Goal: Task Accomplishment & Management: Manage account settings

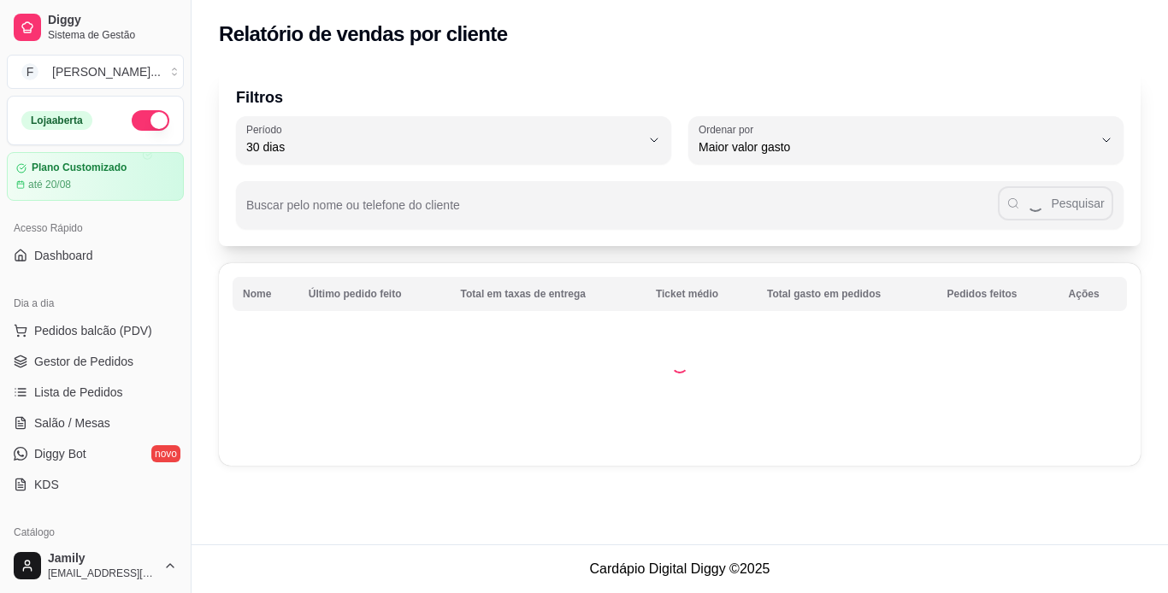
select select "30"
select select "HIGHEST_TOTAL_SPENT_WITH_ORDERS"
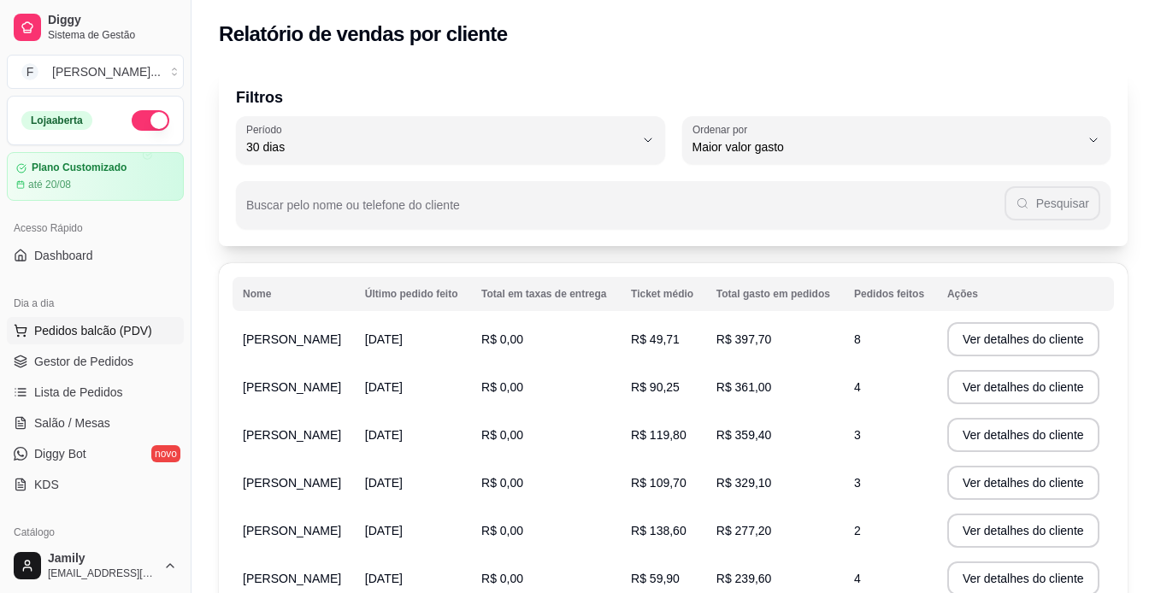
click at [86, 333] on span "Pedidos balcão (PDV)" at bounding box center [93, 330] width 118 height 17
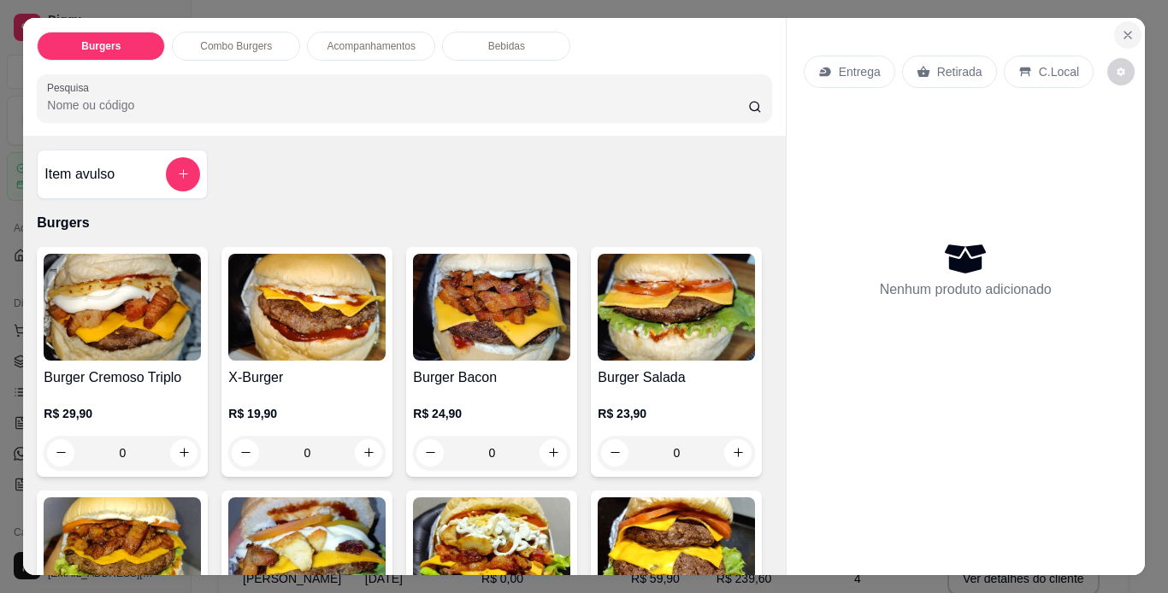
click at [1125, 35] on icon "Close" at bounding box center [1128, 35] width 14 height 14
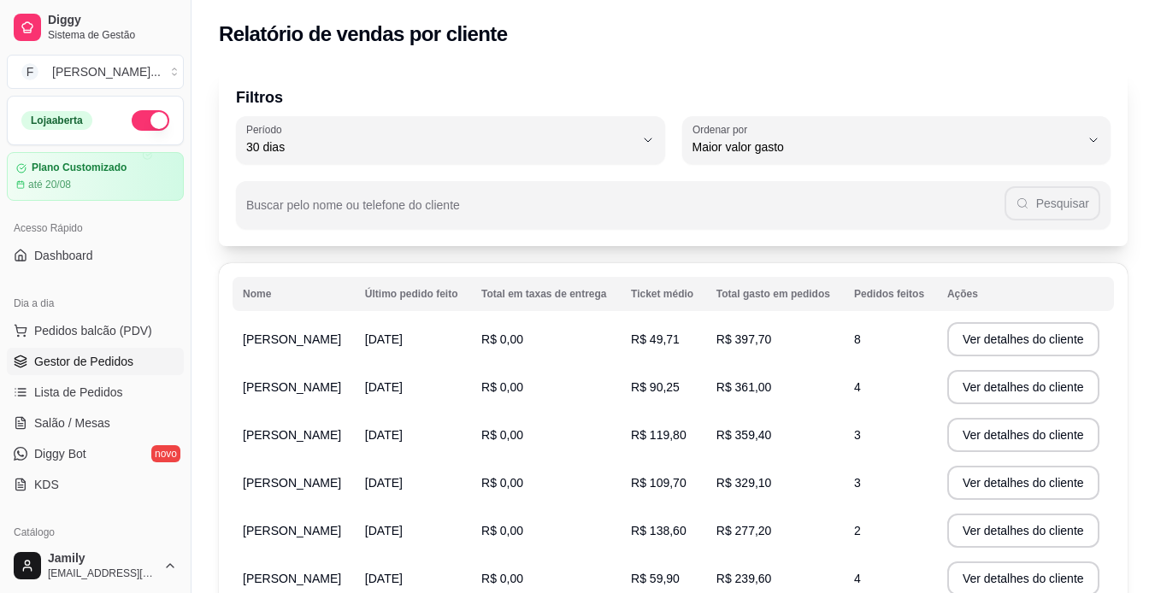
click at [71, 369] on span "Gestor de Pedidos" at bounding box center [83, 361] width 99 height 17
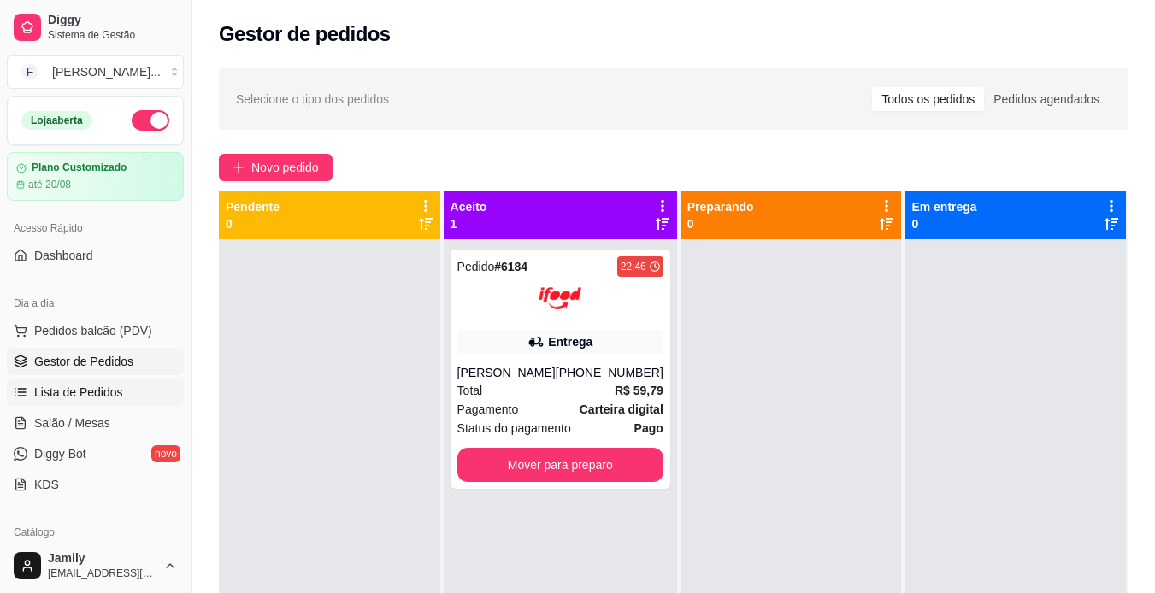
click at [85, 386] on span "Lista de Pedidos" at bounding box center [78, 392] width 89 height 17
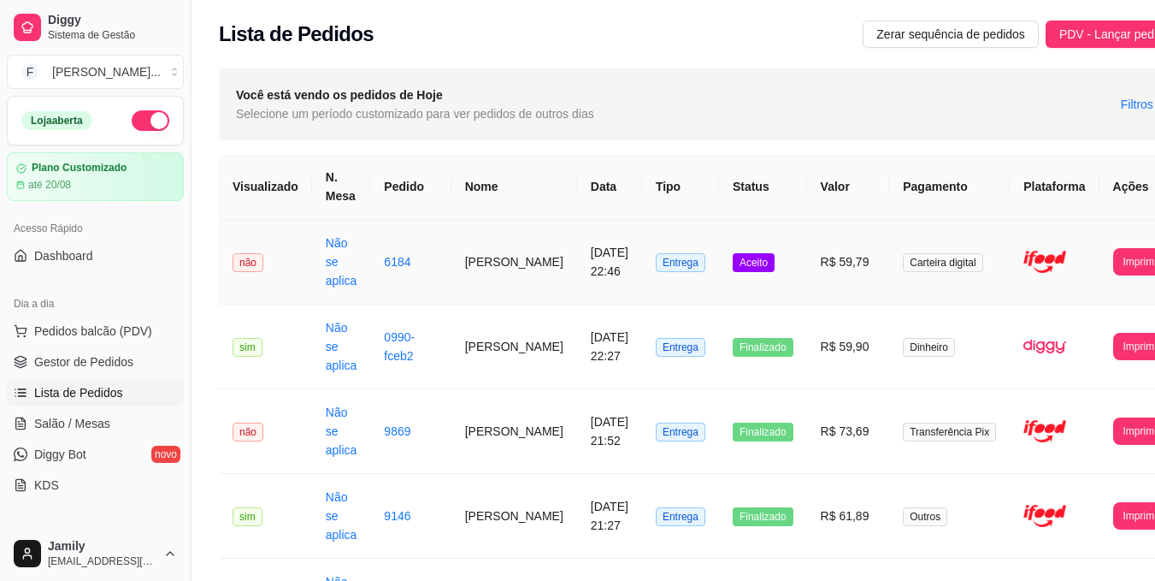
click at [656, 259] on span "Entrega" at bounding box center [681, 262] width 50 height 19
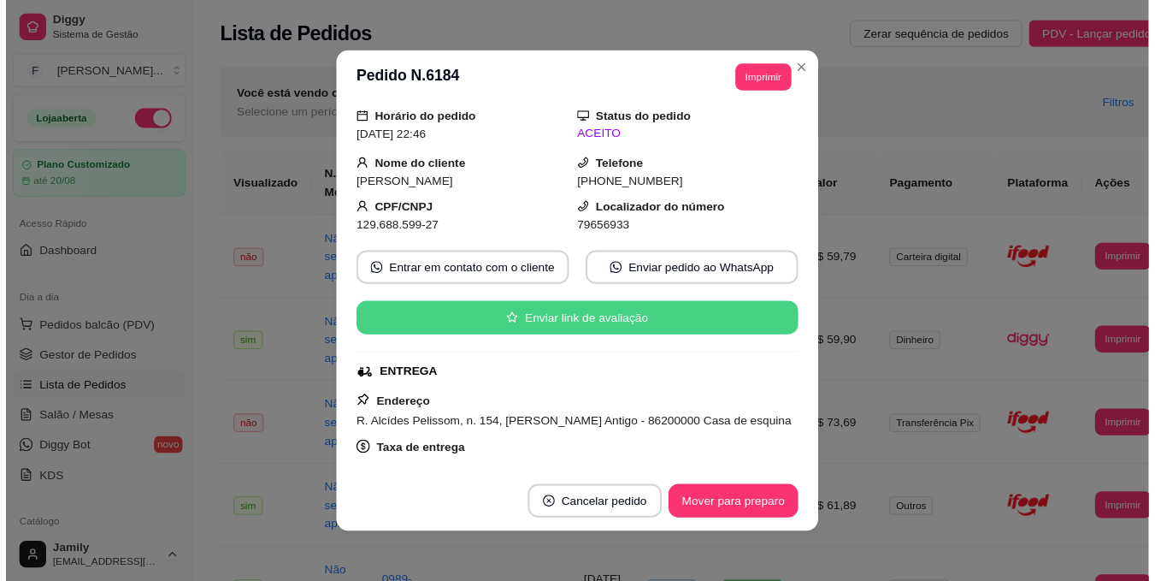
scroll to position [257, 0]
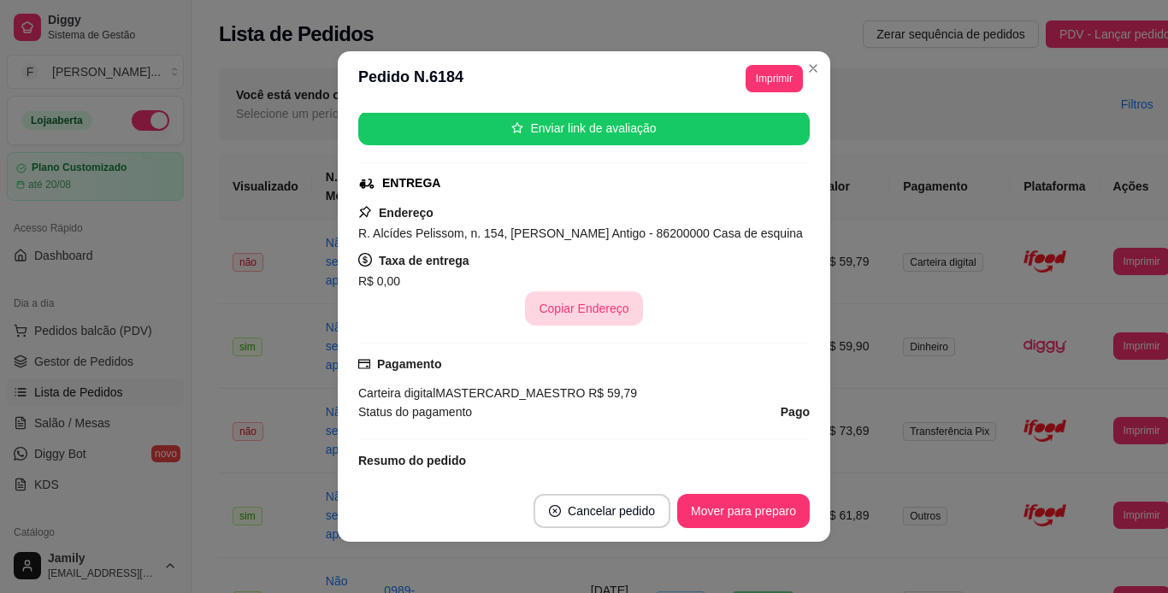
click at [569, 304] on button "Copiar Endereço" at bounding box center [583, 309] width 117 height 34
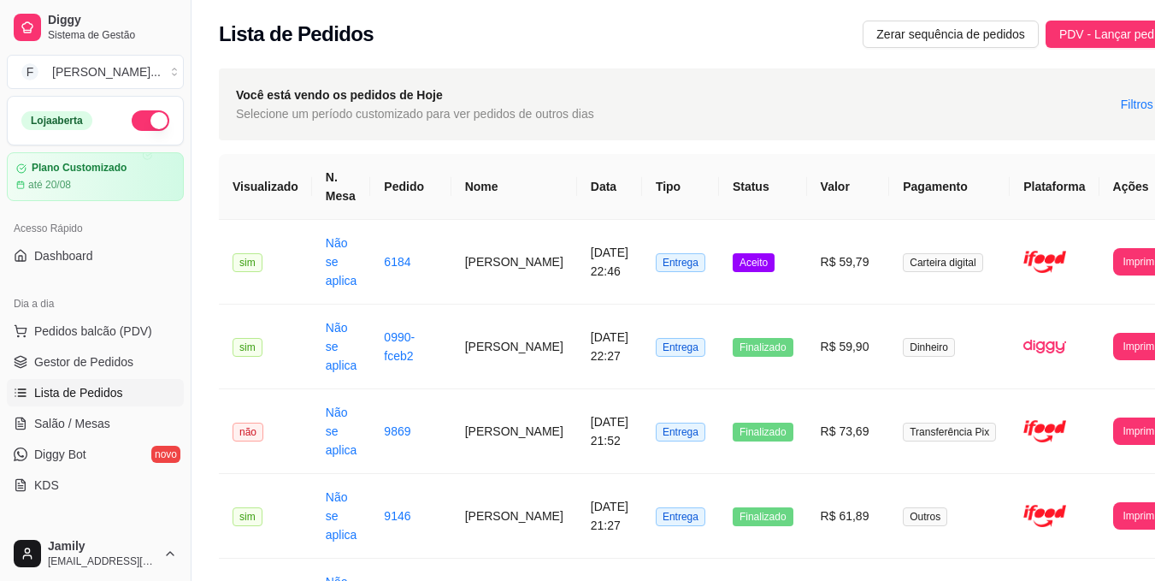
click at [132, 121] on button "button" at bounding box center [151, 120] width 38 height 21
